Goal: Task Accomplishment & Management: Manage account settings

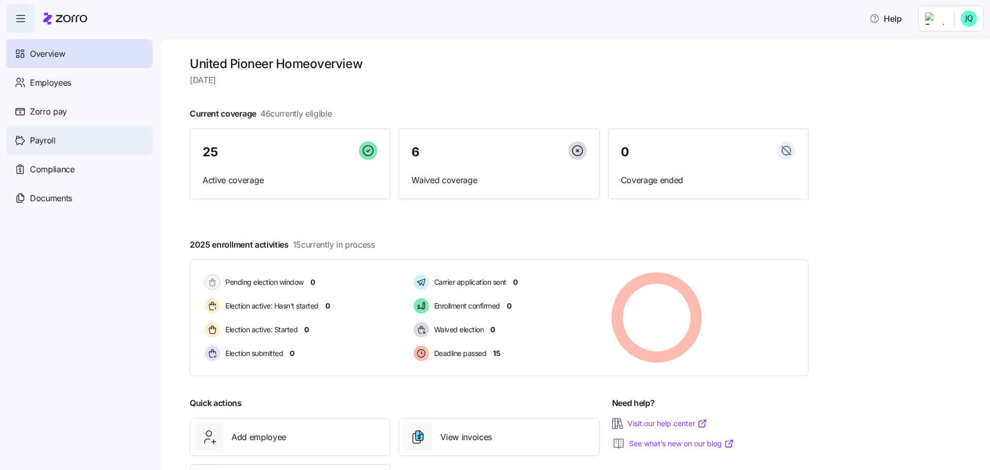
click at [47, 140] on span "Payroll" at bounding box center [43, 140] width 26 height 13
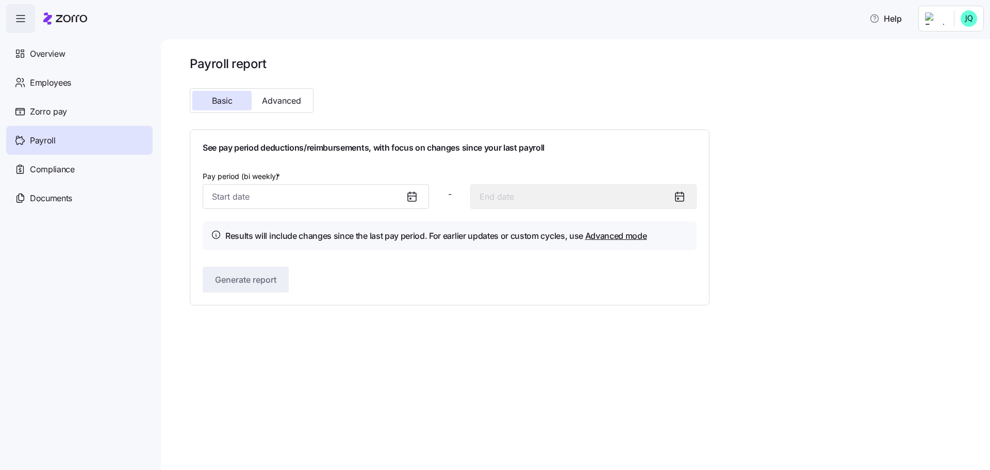
click at [415, 199] on icon at bounding box center [412, 196] width 12 height 12
click at [413, 199] on icon at bounding box center [412, 196] width 12 height 12
click at [307, 195] on input "Pay period (bi weekly) *" at bounding box center [316, 196] width 226 height 25
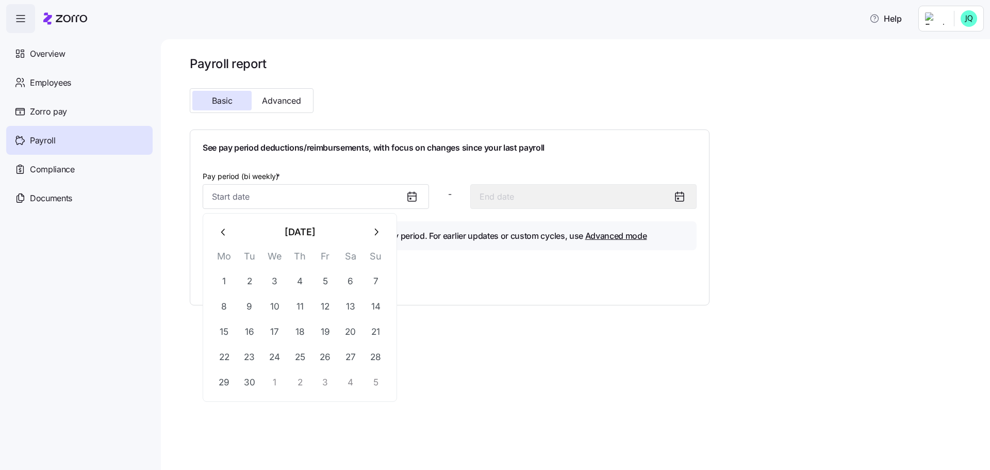
click at [227, 229] on icon "button" at bounding box center [223, 231] width 11 height 11
click at [348, 328] on button "16" at bounding box center [350, 331] width 25 height 25
type input "[DATE]"
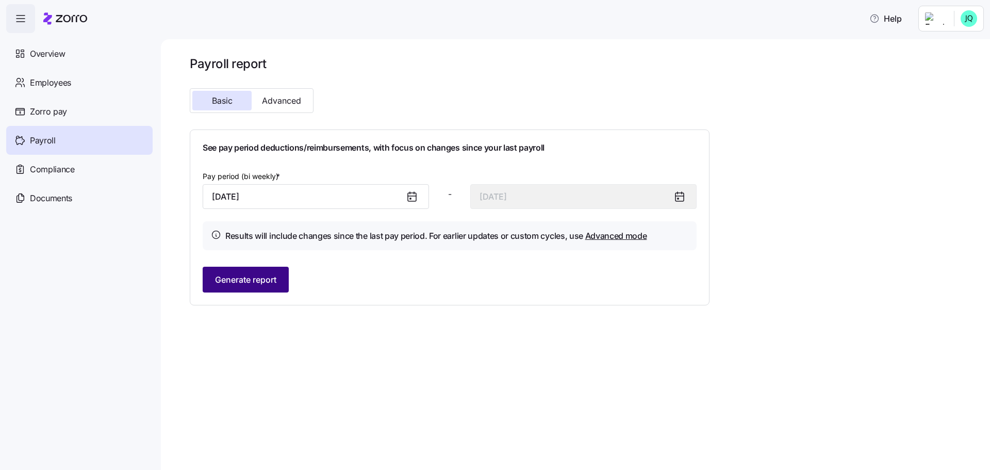
click at [236, 276] on span "Generate report" at bounding box center [245, 279] width 61 height 12
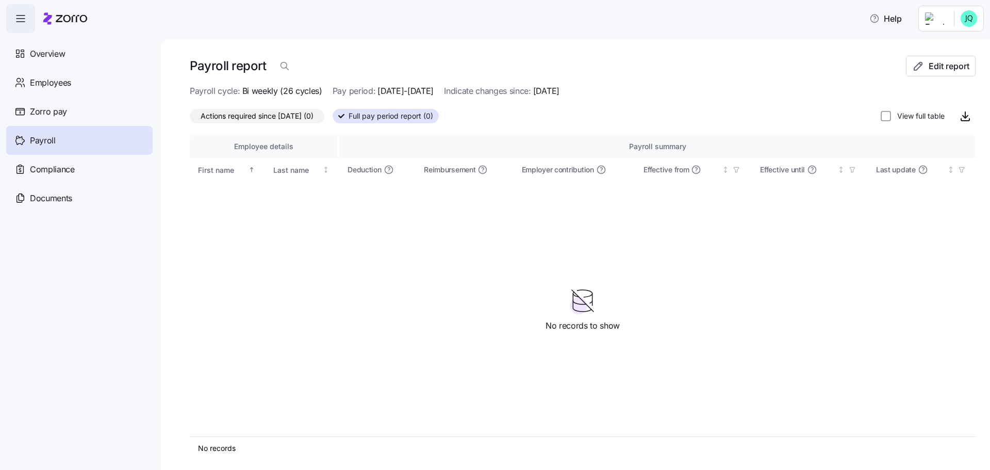
click at [62, 138] on div "Payroll" at bounding box center [79, 140] width 146 height 29
click at [375, 116] on span "Full pay period report (0)" at bounding box center [391, 115] width 85 height 13
click at [333, 119] on input "Full pay period report (0)" at bounding box center [333, 119] width 0 height 0
click at [284, 116] on span "Actions required since [DATE] (0)" at bounding box center [257, 115] width 113 height 13
click at [190, 119] on input "Actions required since [DATE] (0)" at bounding box center [190, 119] width 0 height 0
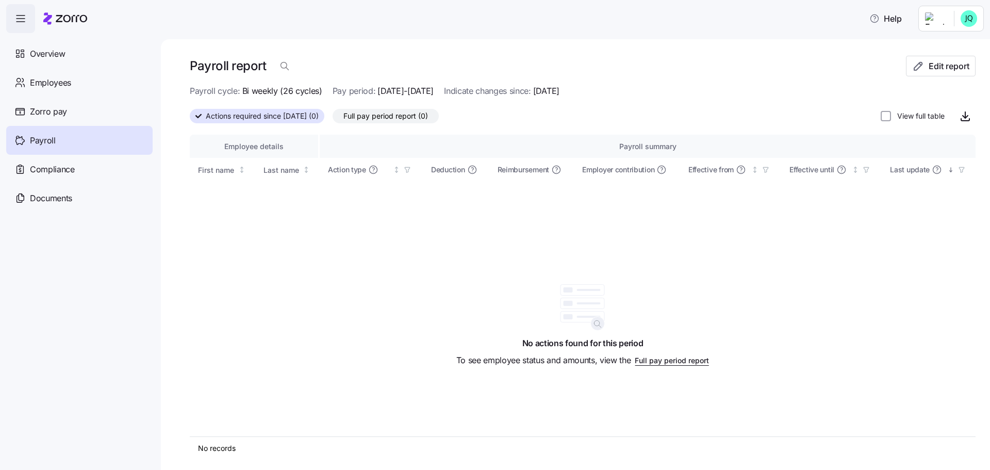
click at [42, 140] on span "Payroll" at bounding box center [43, 140] width 26 height 13
click at [275, 116] on span "Actions required since [DATE] (0)" at bounding box center [262, 115] width 113 height 13
click at [190, 119] on input "Actions required since [DATE] (0)" at bounding box center [190, 119] width 0 height 0
click at [275, 116] on span "Actions required since [DATE] (0)" at bounding box center [262, 115] width 113 height 13
click at [190, 119] on input "Actions required since [DATE] (0)" at bounding box center [190, 119] width 0 height 0
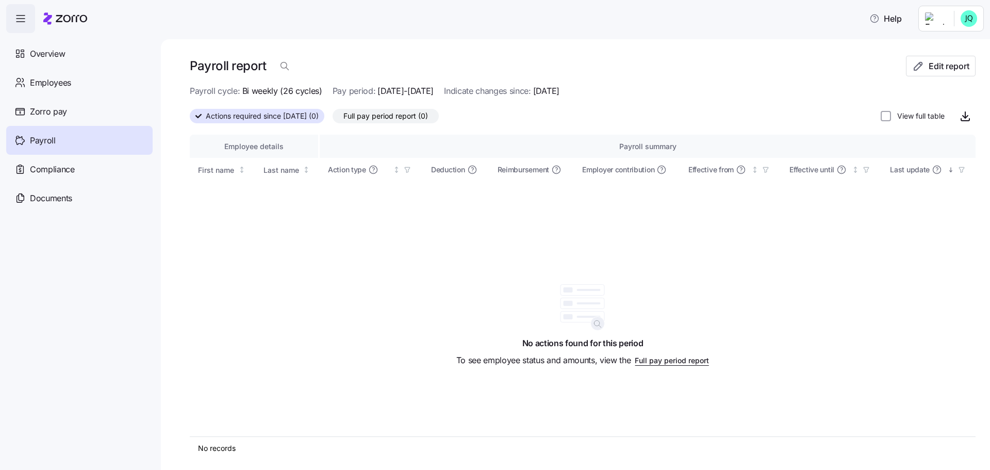
click at [652, 362] on span "Full pay period report" at bounding box center [672, 360] width 74 height 10
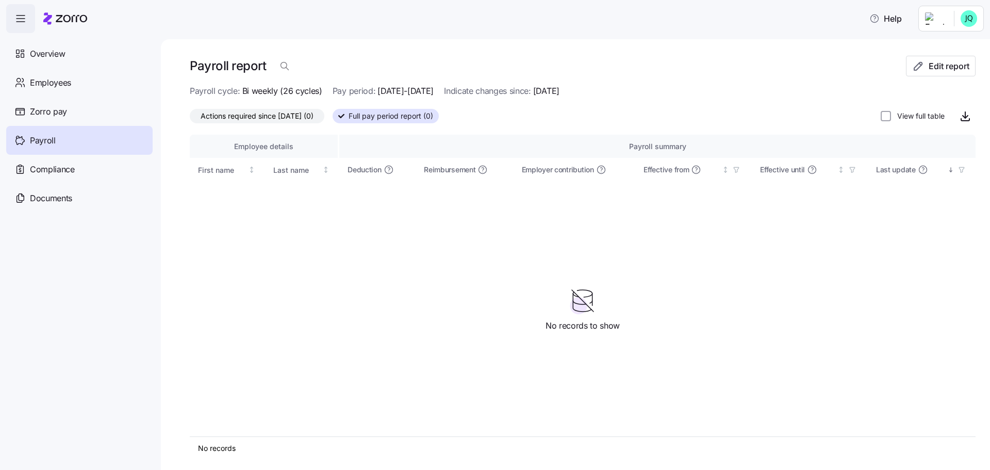
click at [44, 135] on span "Payroll" at bounding box center [43, 140] width 26 height 13
click at [44, 136] on span "Payroll" at bounding box center [43, 140] width 26 height 13
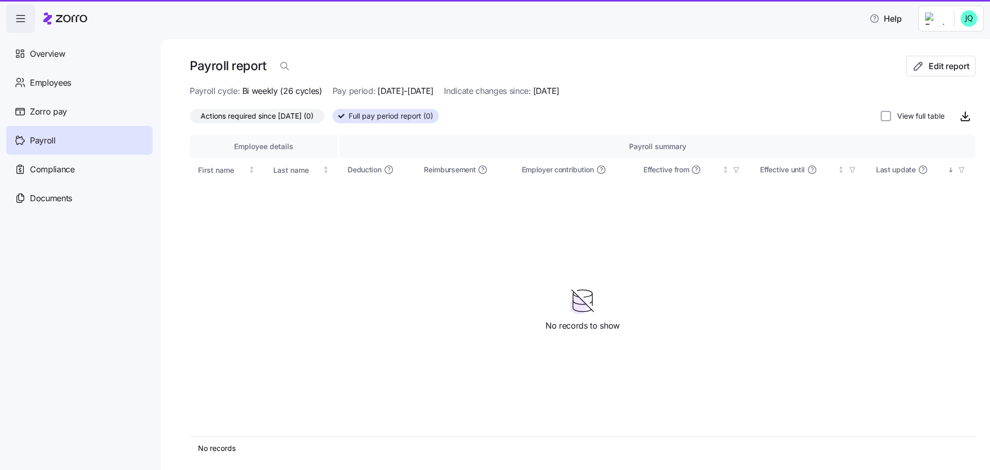
click at [44, 136] on span "Payroll" at bounding box center [43, 140] width 26 height 13
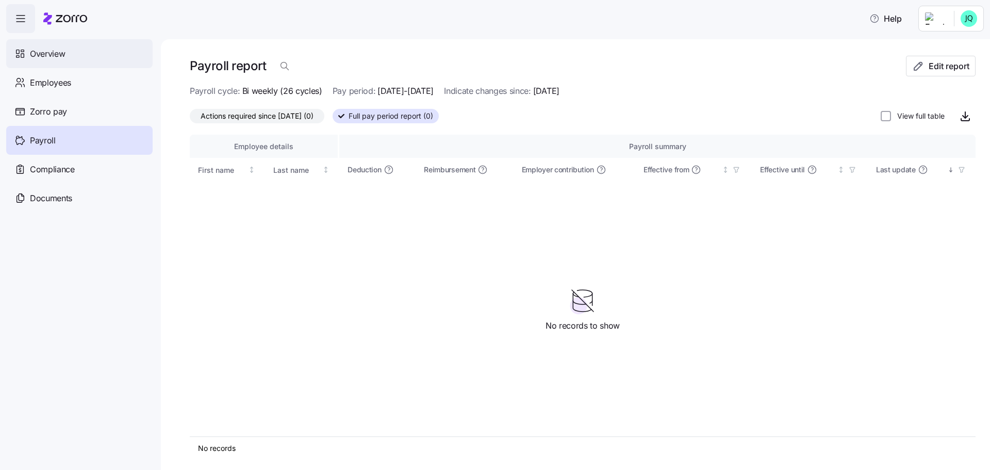
click at [38, 50] on span "Overview" at bounding box center [47, 53] width 35 height 13
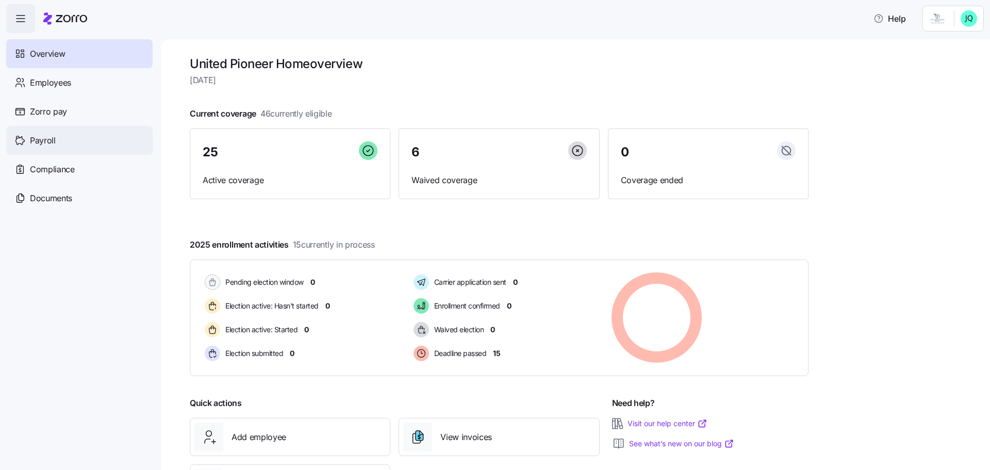
click at [42, 138] on span "Payroll" at bounding box center [43, 140] width 26 height 13
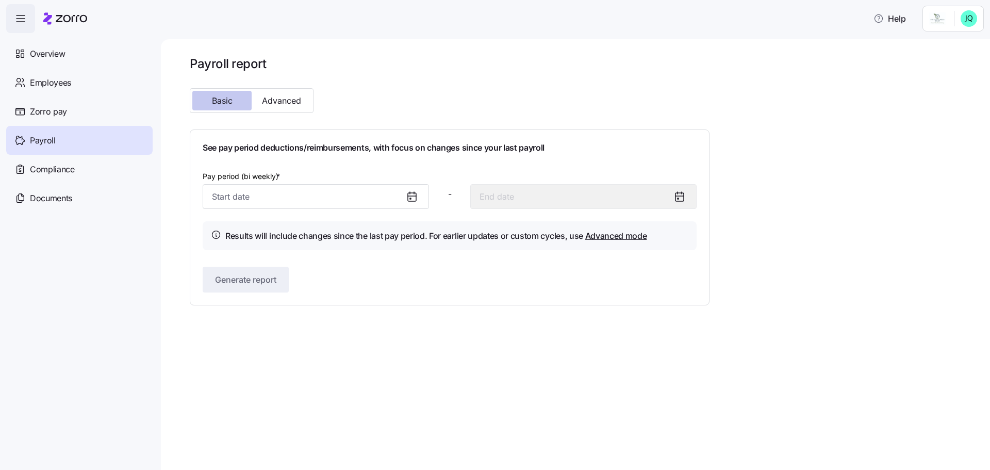
click at [221, 98] on span "Basic" at bounding box center [222, 100] width 21 height 8
click at [255, 199] on input "Pay period (bi weekly) *" at bounding box center [316, 196] width 226 height 25
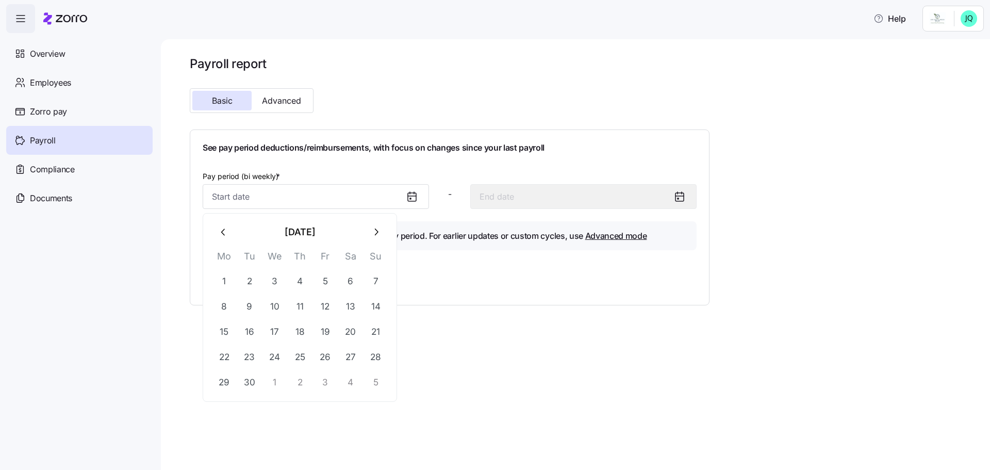
click at [223, 232] on icon "button" at bounding box center [223, 231] width 11 height 11
click at [347, 330] on button "16" at bounding box center [350, 331] width 25 height 25
type input "[DATE]"
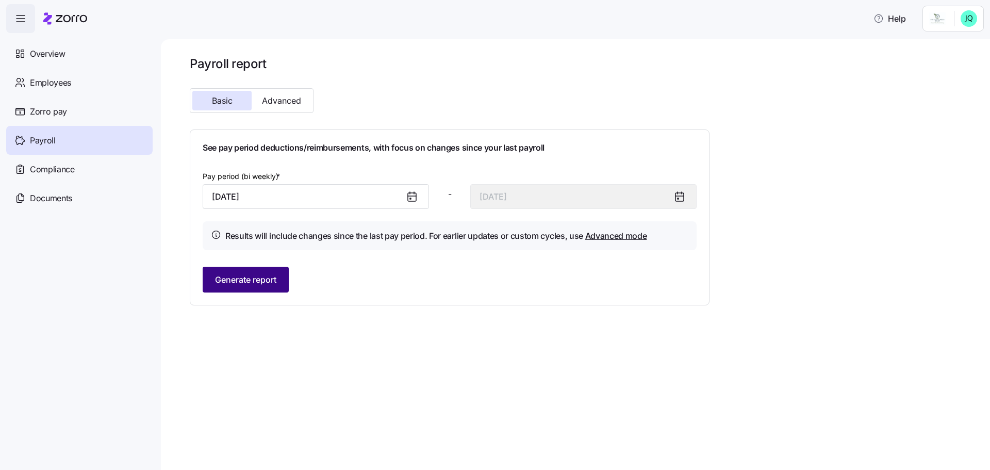
click at [254, 281] on span "Generate report" at bounding box center [245, 279] width 61 height 12
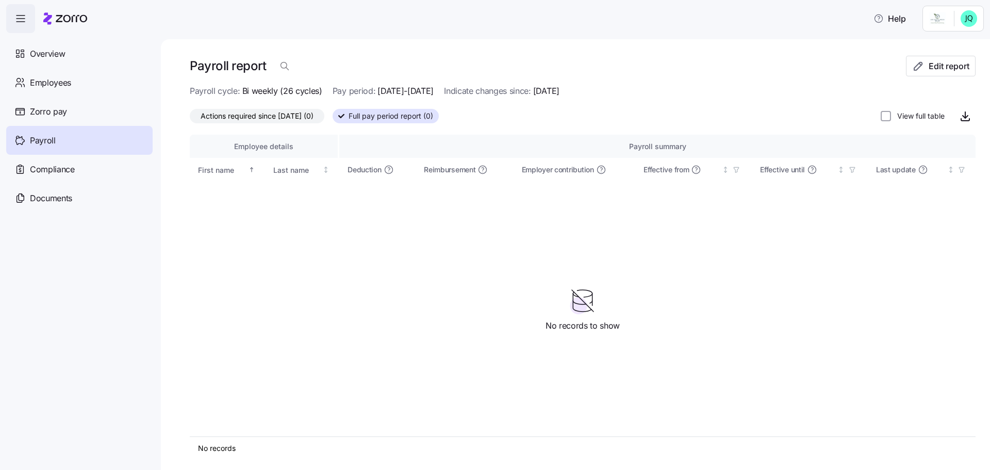
click at [48, 138] on span "Payroll" at bounding box center [43, 140] width 26 height 13
click at [47, 137] on span "Payroll" at bounding box center [43, 140] width 26 height 13
click at [281, 117] on span "Actions required since [DATE] (0)" at bounding box center [257, 115] width 113 height 13
click at [190, 119] on input "Actions required since [DATE] (0)" at bounding box center [190, 119] width 0 height 0
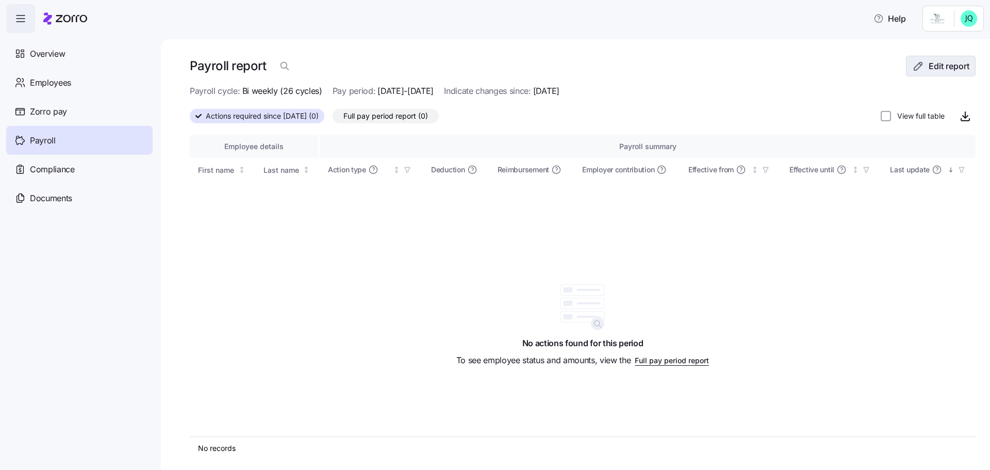
click at [929, 70] on span "Edit report" at bounding box center [949, 66] width 41 height 12
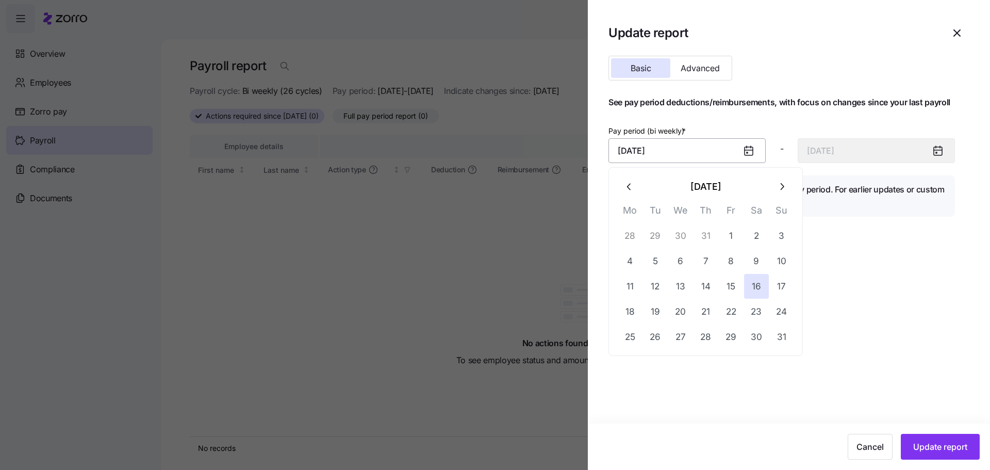
click at [693, 152] on input "[DATE]" at bounding box center [687, 150] width 157 height 25
click at [757, 334] on button "30" at bounding box center [756, 336] width 25 height 25
type input "[DATE]"
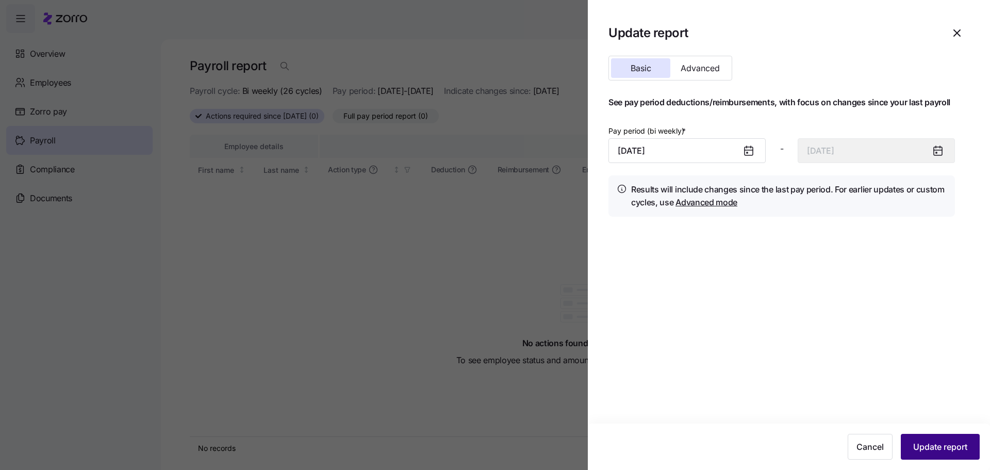
click at [939, 444] on span "Update report" at bounding box center [940, 446] width 54 height 12
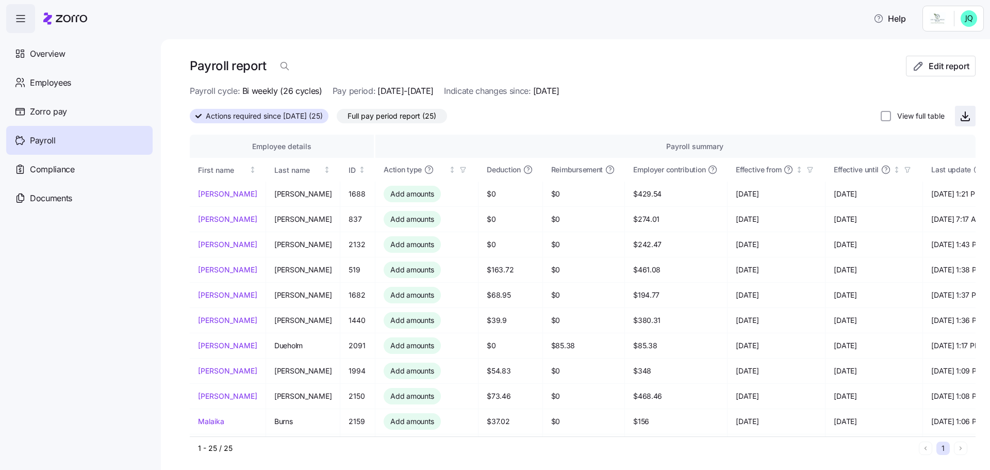
click at [959, 111] on icon "button" at bounding box center [965, 116] width 12 height 12
